Goal: Navigation & Orientation: Find specific page/section

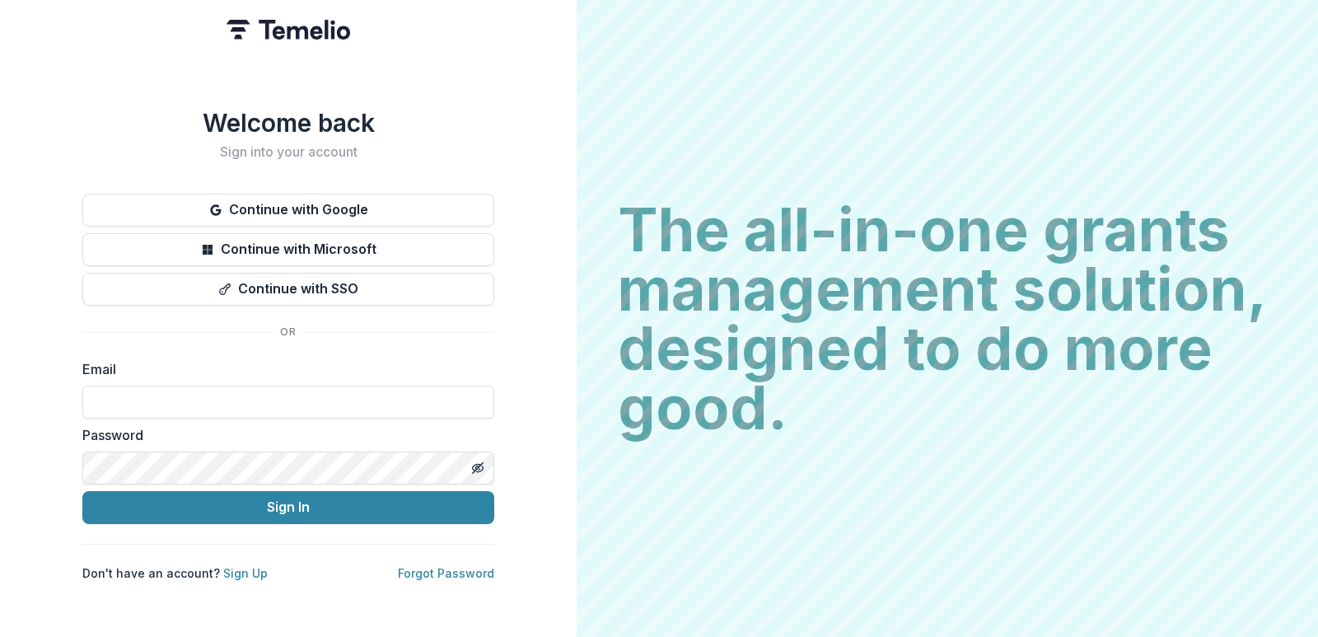
click at [2, 162] on div "Welcome back Sign into your account Continue with Google Continue with Microsof…" at bounding box center [288, 318] width 577 height 637
click at [252, 396] on input at bounding box center [288, 402] width 412 height 33
type input "**********"
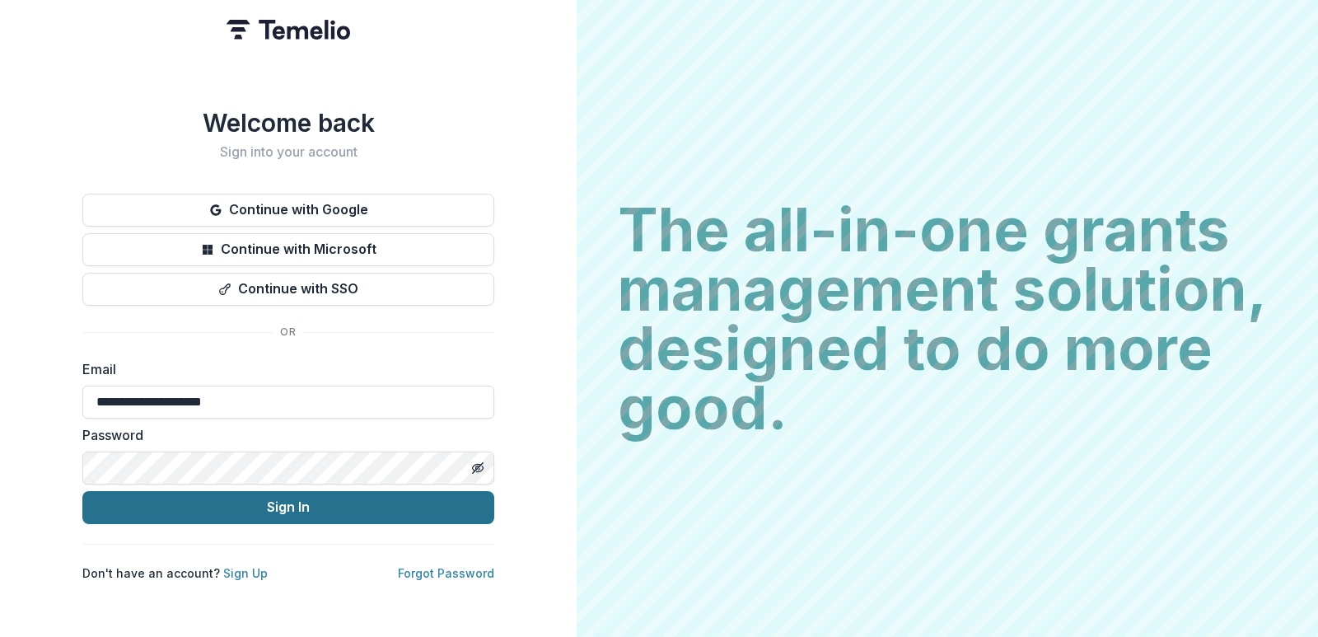
click at [319, 516] on button "Sign In" at bounding box center [288, 507] width 412 height 33
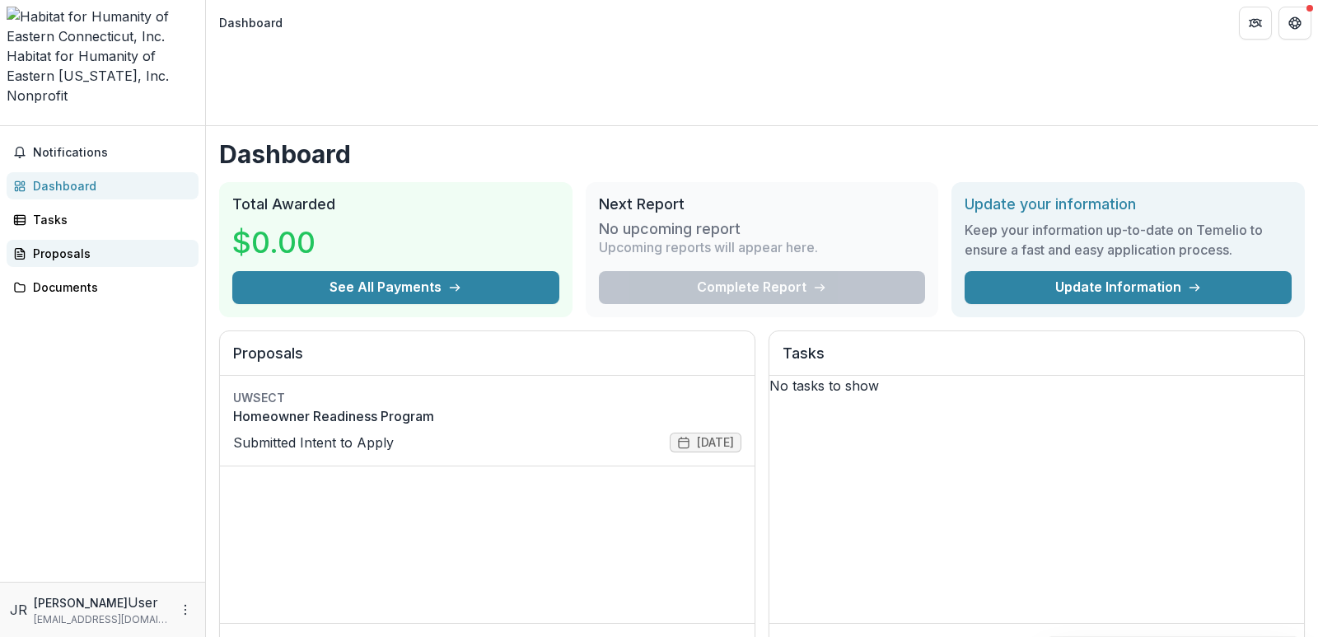
click at [78, 245] on div "Proposals" at bounding box center [109, 253] width 152 height 17
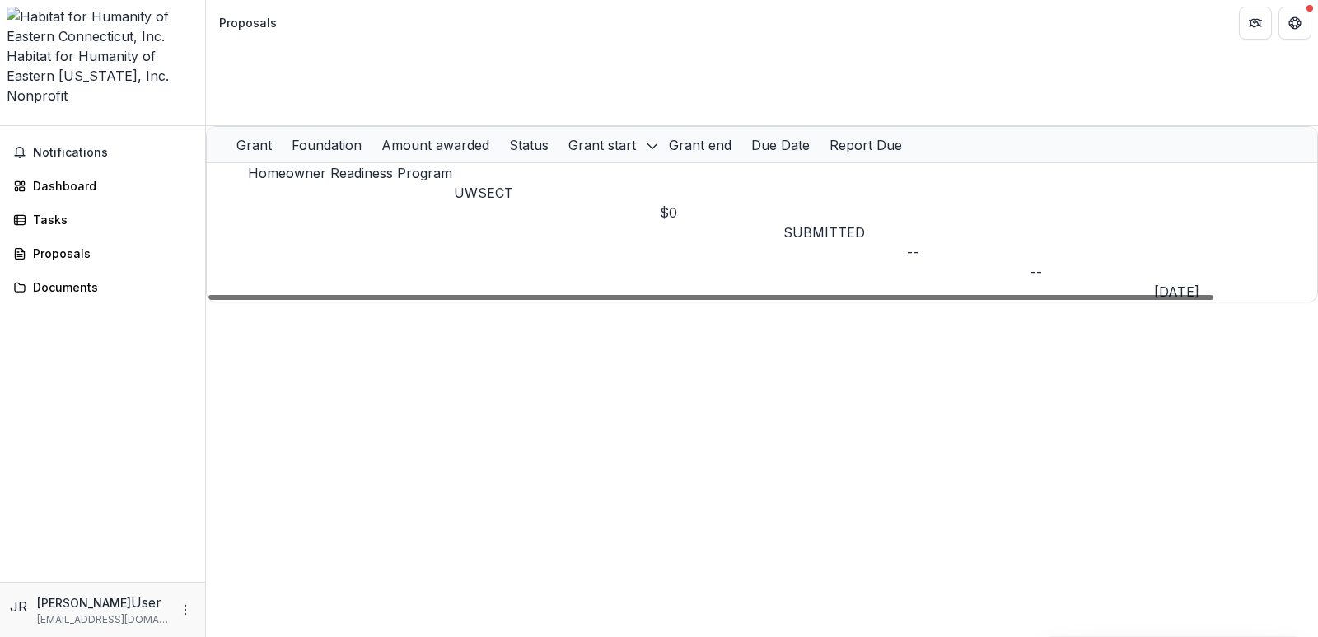
click at [933, 295] on div at bounding box center [710, 297] width 1005 height 5
click at [64, 211] on div "Tasks" at bounding box center [109, 219] width 152 height 17
